Goal: Task Accomplishment & Management: Complete application form

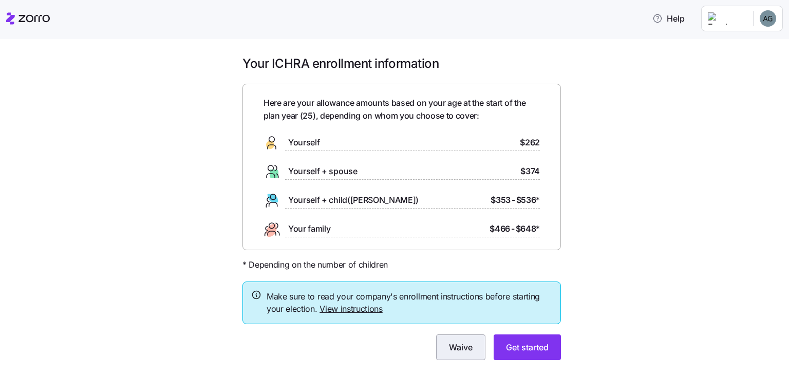
click at [451, 343] on span "Waive" at bounding box center [461, 347] width 24 height 12
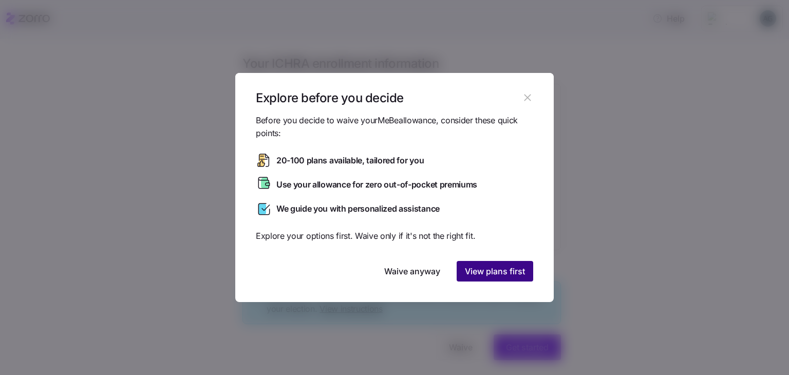
click at [477, 263] on button "View plans first" at bounding box center [495, 271] width 77 height 21
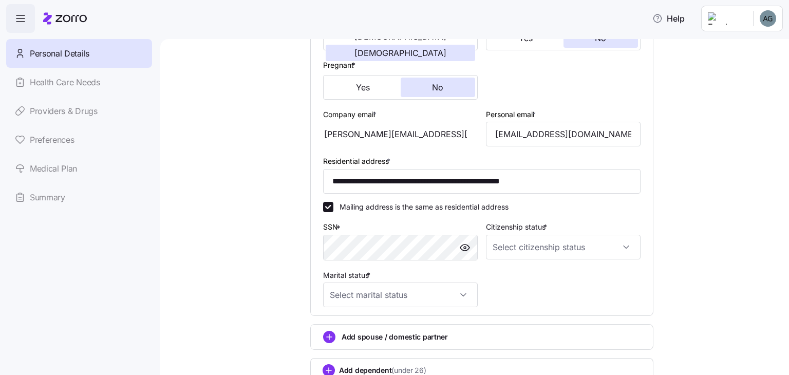
scroll to position [308, 0]
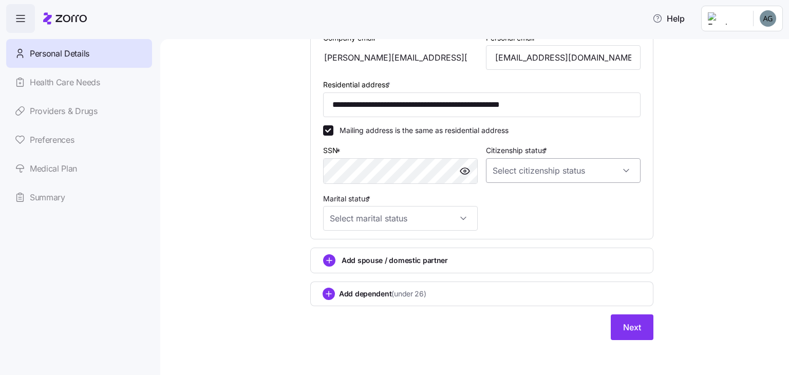
click at [494, 164] on input "Citizenship status *" at bounding box center [563, 170] width 155 height 25
click at [514, 200] on span "[DEMOGRAPHIC_DATA] citizen" at bounding box center [546, 199] width 104 height 11
type input "[DEMOGRAPHIC_DATA] citizen"
click at [439, 219] on input "Marital status *" at bounding box center [400, 218] width 155 height 25
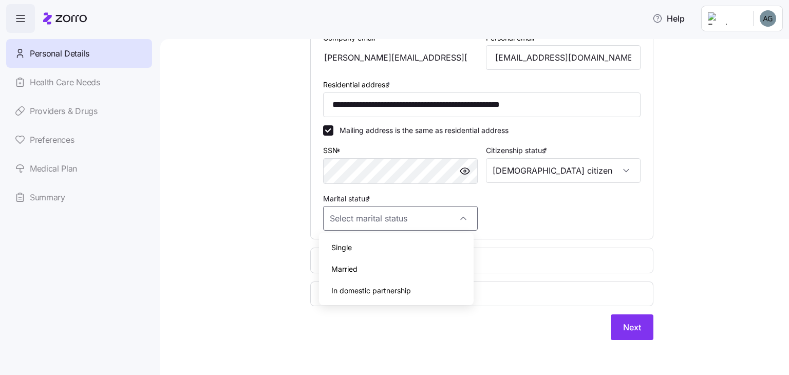
click at [428, 240] on div "Single" at bounding box center [396, 248] width 146 height 22
type input "Single"
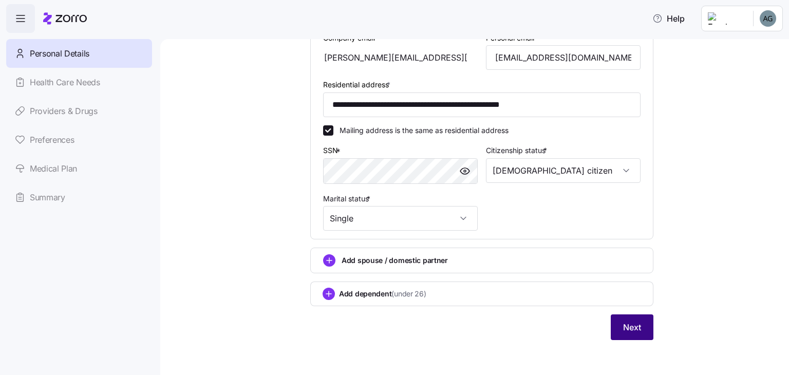
click at [628, 326] on span "Next" at bounding box center [632, 327] width 18 height 12
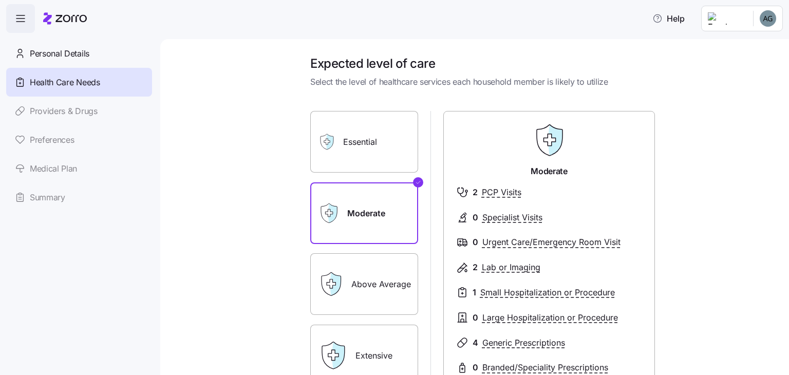
scroll to position [31, 0]
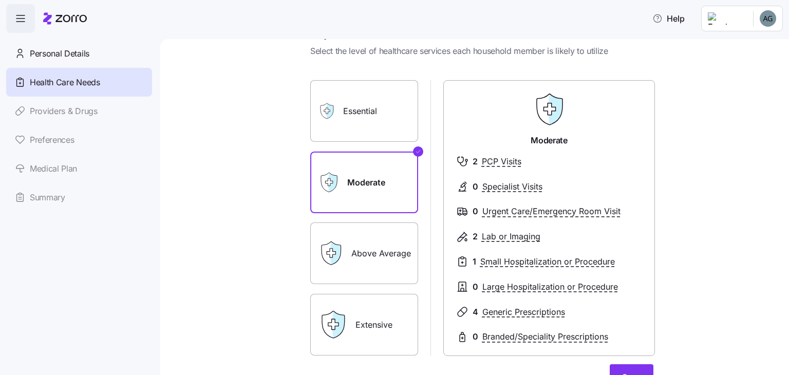
click at [373, 116] on label "Essential" at bounding box center [364, 111] width 108 height 62
click at [0, 0] on input "Essential" at bounding box center [0, 0] width 0 height 0
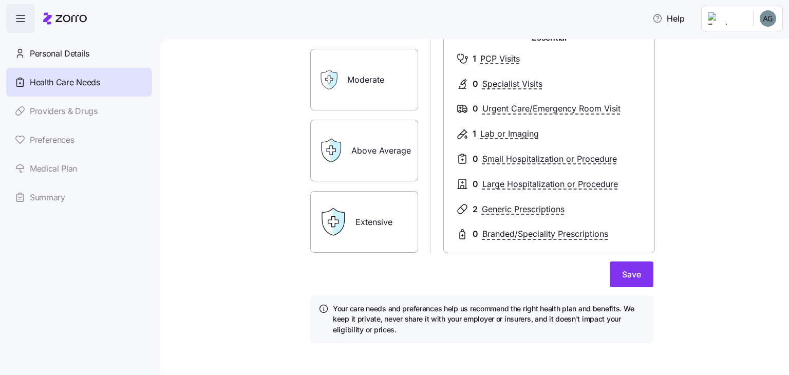
scroll to position [139, 0]
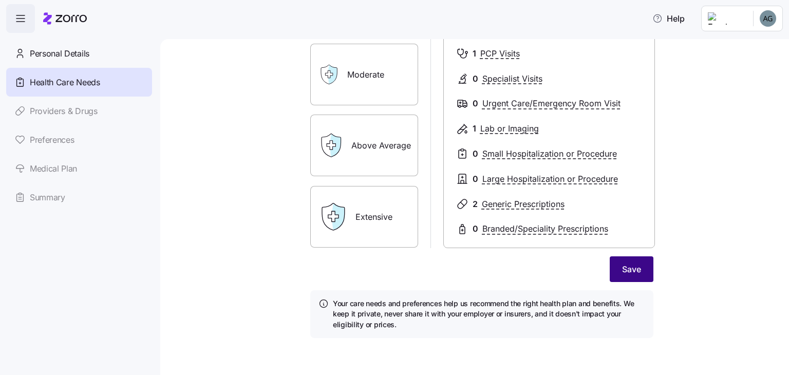
click at [622, 269] on span "Save" at bounding box center [631, 269] width 19 height 12
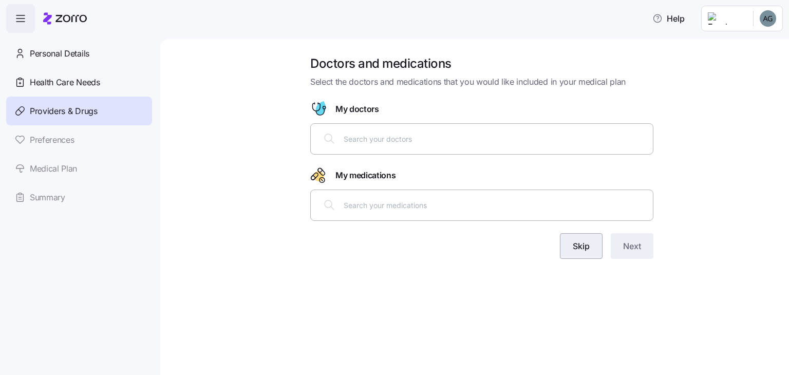
click at [573, 243] on span "Skip" at bounding box center [581, 246] width 17 height 12
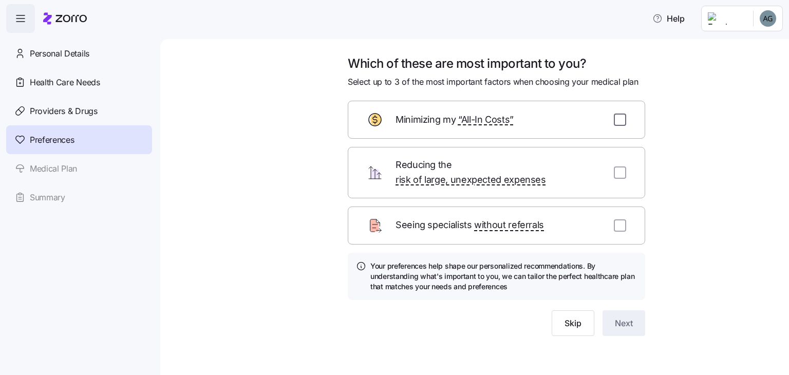
click at [623, 125] on input "checkbox" at bounding box center [620, 120] width 12 height 12
checkbox input "true"
click at [625, 169] on input "checkbox" at bounding box center [620, 172] width 12 height 12
checkbox input "true"
click at [619, 219] on input "checkbox" at bounding box center [620, 225] width 12 height 12
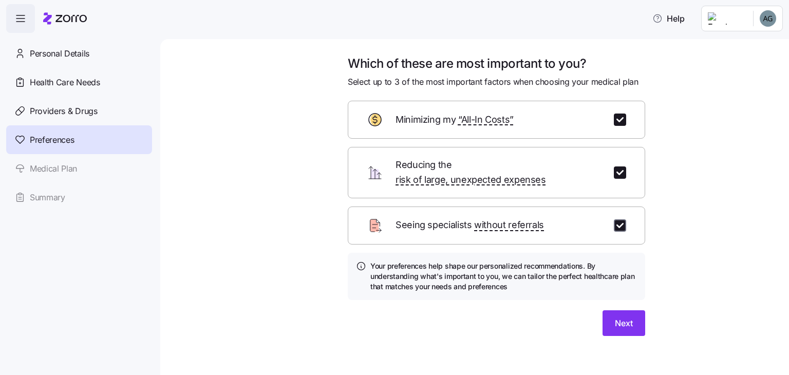
checkbox input "true"
click at [608, 310] on button "Next" at bounding box center [624, 323] width 43 height 26
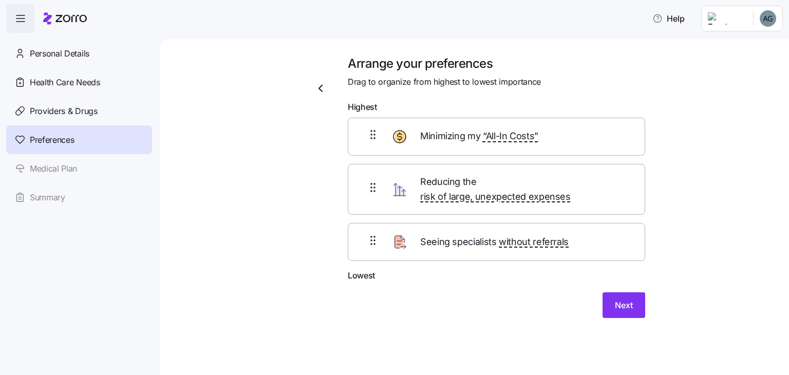
drag, startPoint x: 309, startPoint y: 203, endPoint x: 317, endPoint y: 199, distance: 8.7
click at [317, 199] on div "Arrange your preferences Drag to organize from highest to lowest importance Hig…" at bounding box center [482, 198] width 360 height 287
click at [616, 299] on span "Next" at bounding box center [624, 305] width 18 height 12
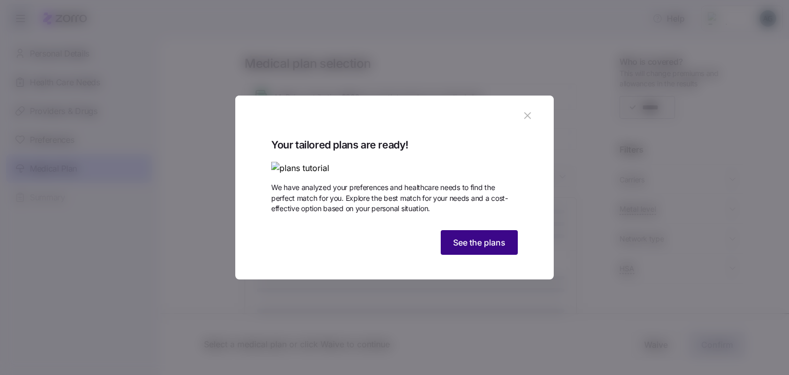
click at [475, 255] on button "See the plans" at bounding box center [479, 242] width 77 height 25
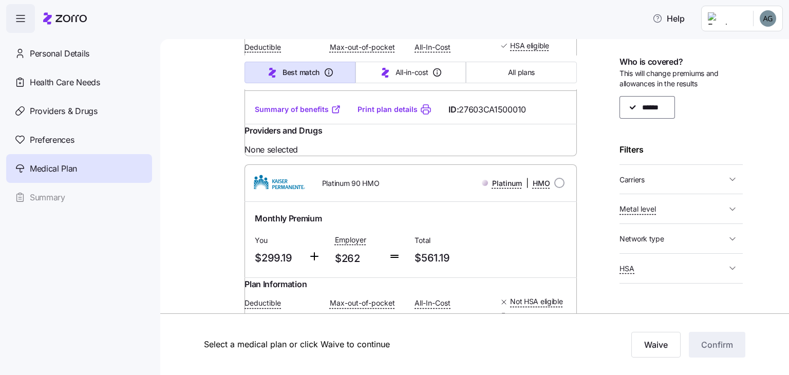
scroll to position [296, 0]
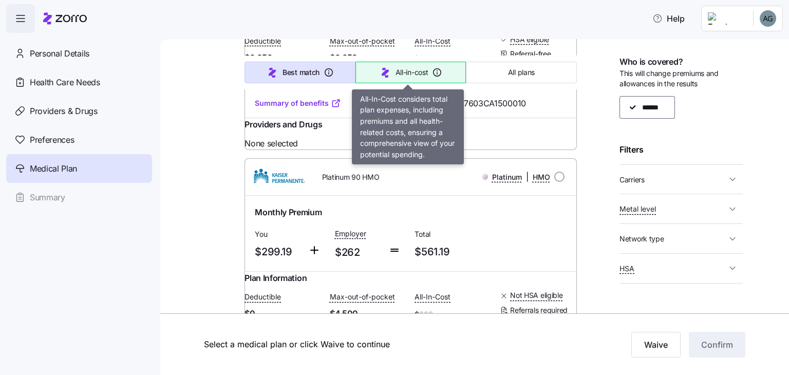
click at [419, 71] on span "All-in-cost" at bounding box center [412, 72] width 33 height 10
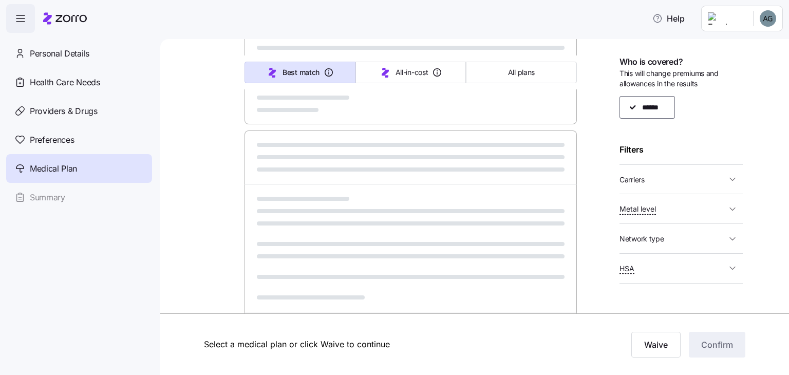
type input "Sorted by: All-in-cost"
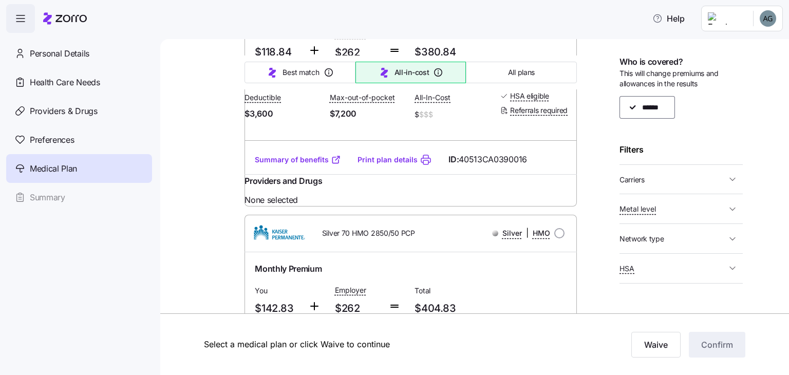
scroll to position [47, 0]
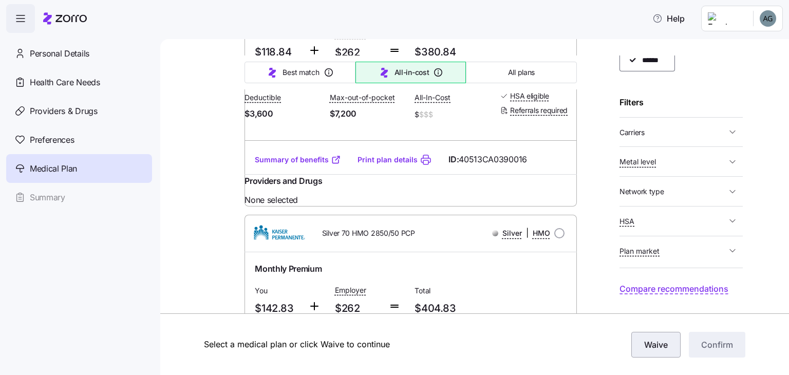
click at [649, 350] on button "Waive" at bounding box center [655, 345] width 49 height 26
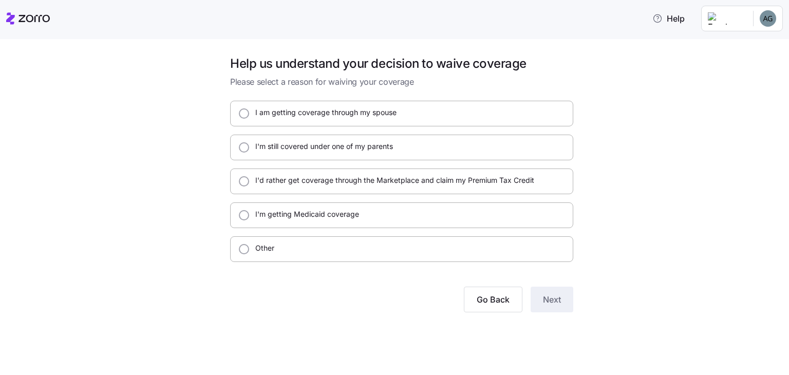
click at [282, 221] on div "I'm getting Medicaid coverage" at bounding box center [401, 215] width 343 height 26
radio input "true"
click at [551, 305] on button "Next" at bounding box center [552, 300] width 43 height 26
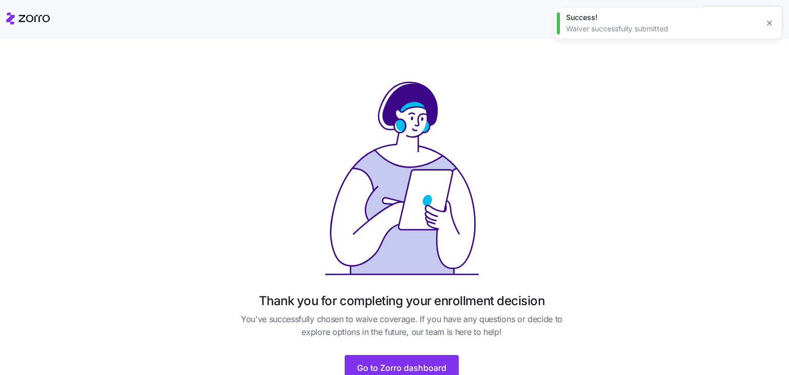
scroll to position [43, 0]
